Goal: Go to known website: Access a specific website the user already knows

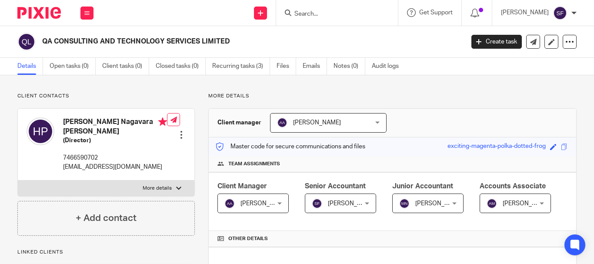
scroll to position [653, 0]
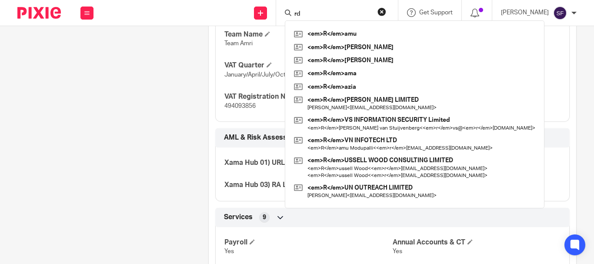
type input "rdp"
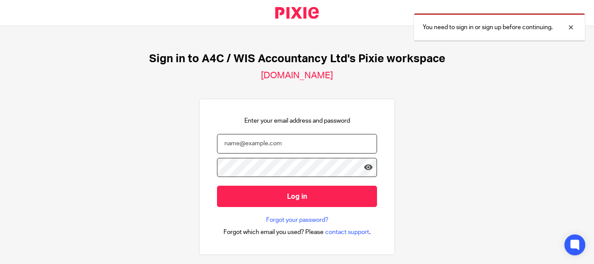
type input "[EMAIL_ADDRESS][DOMAIN_NAME]"
click at [281, 196] on input "Log in" at bounding box center [297, 196] width 160 height 21
